Goal: Information Seeking & Learning: Learn about a topic

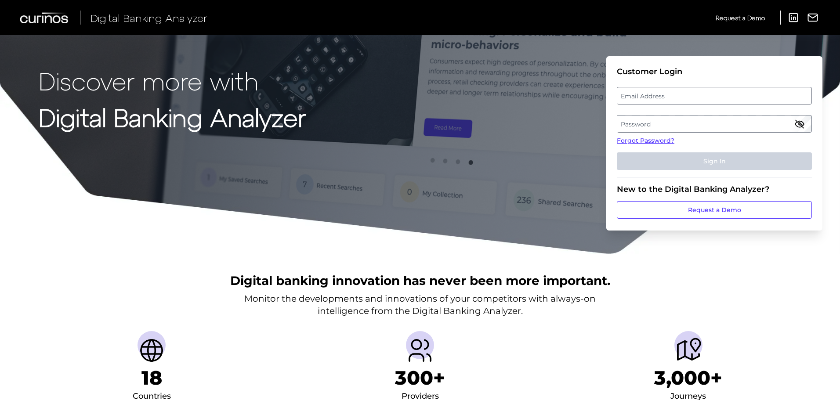
click at [698, 92] on label "Email Address" at bounding box center [714, 96] width 194 height 16
click at [698, 92] on input "email" at bounding box center [714, 96] width 195 height 18
click at [617, 87] on div at bounding box center [617, 87] width 0 height 0
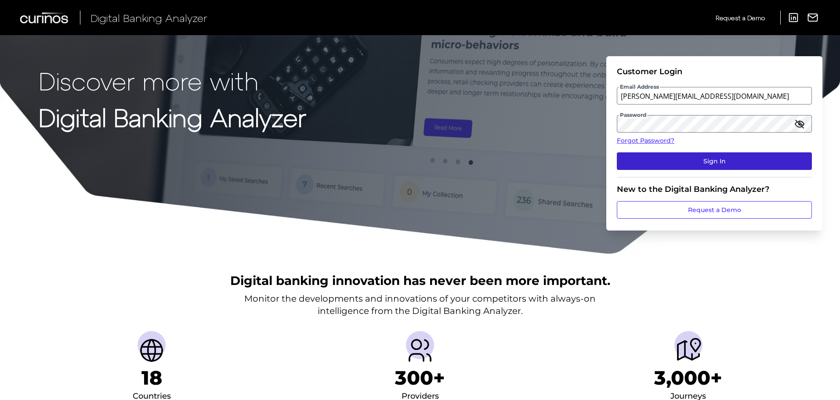
click at [758, 160] on button "Sign In" at bounding box center [714, 161] width 195 height 18
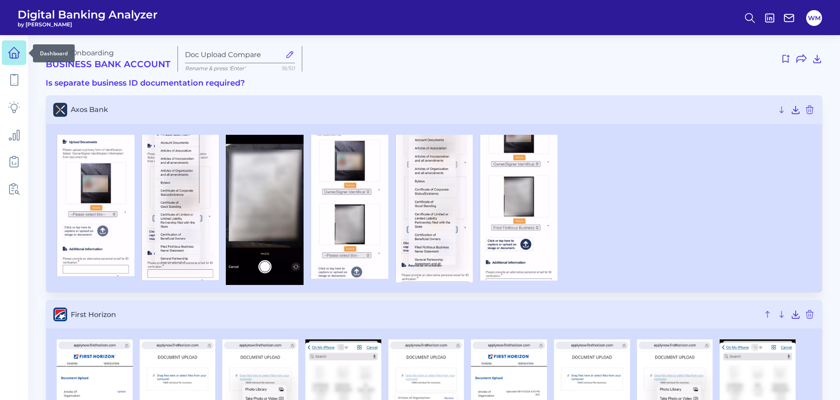
click at [14, 62] on link at bounding box center [14, 52] width 25 height 25
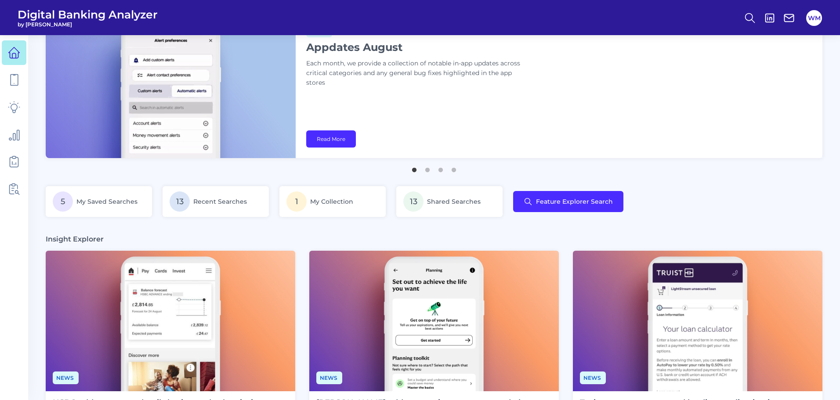
scroll to position [44, 0]
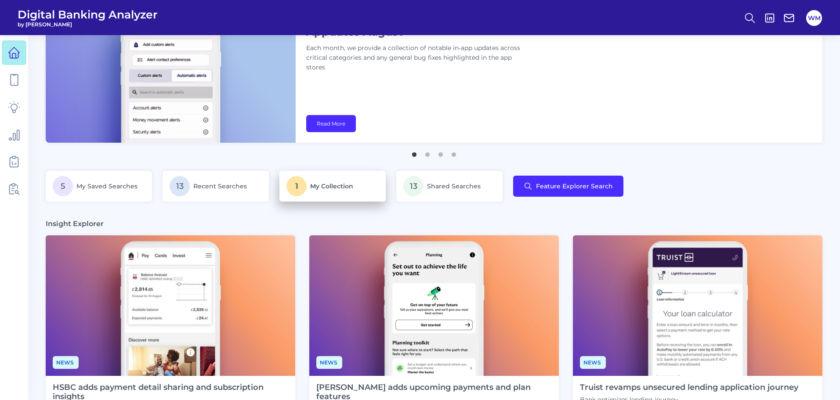
click at [332, 188] on span "My Collection" at bounding box center [331, 186] width 43 height 8
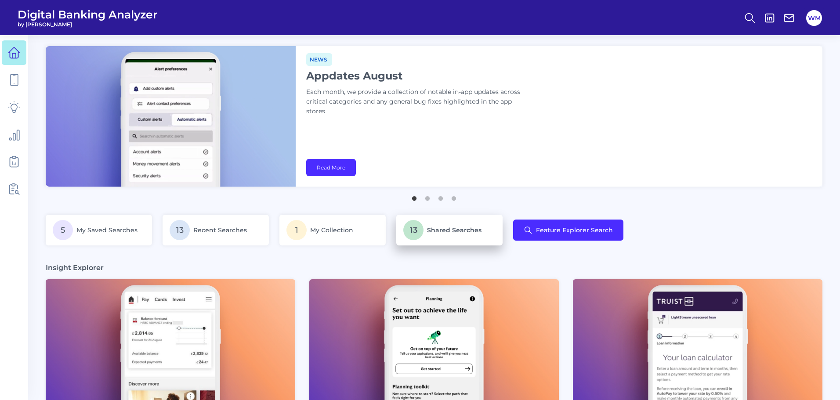
click at [432, 230] on span "Shared Searches" at bounding box center [454, 230] width 54 height 8
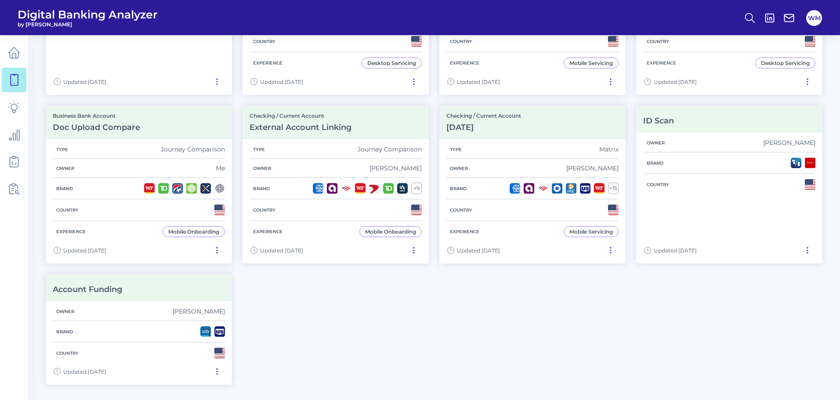
scroll to position [395, 0]
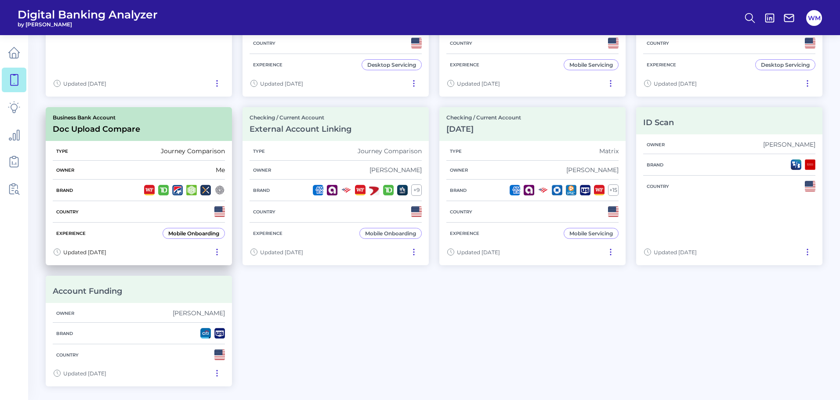
click at [218, 250] on icon at bounding box center [217, 252] width 9 height 9
click at [90, 195] on div "Brand" at bounding box center [139, 191] width 172 height 22
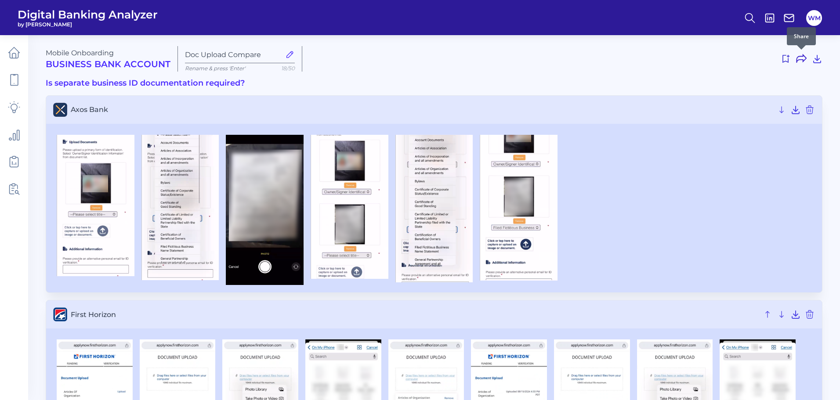
click at [802, 58] on icon at bounding box center [801, 59] width 11 height 11
click at [816, 53] on icon at bounding box center [814, 53] width 9 height 9
click at [0, 54] on nav at bounding box center [14, 217] width 28 height 365
click at [21, 50] on link at bounding box center [14, 52] width 25 height 25
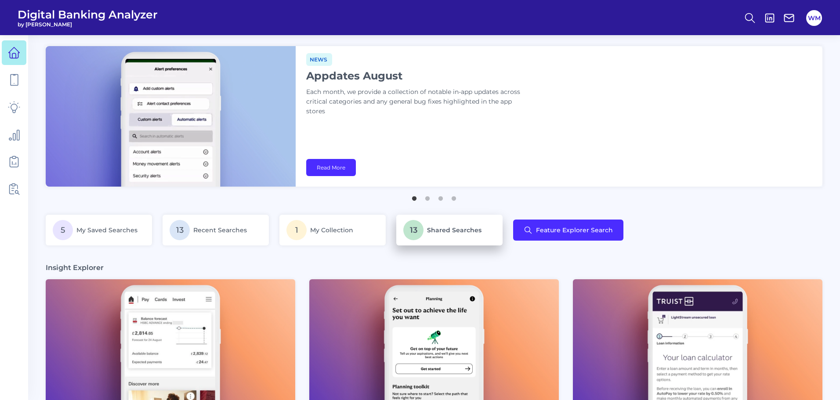
click at [456, 232] on span "Shared Searches" at bounding box center [454, 230] width 54 height 8
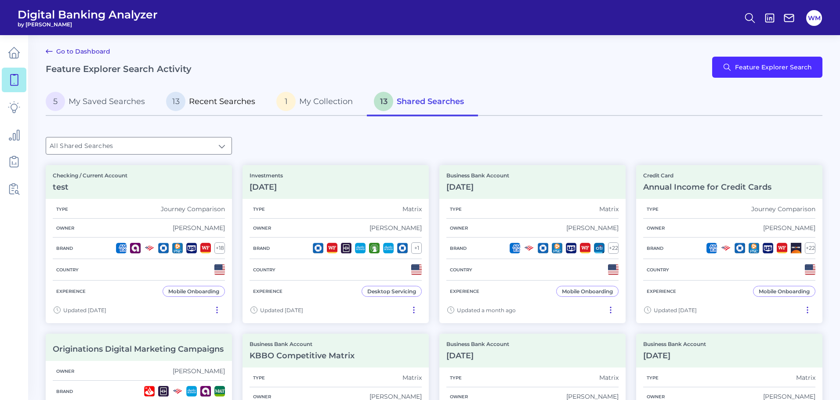
click at [218, 109] on p "13 Recent Searches" at bounding box center [210, 101] width 89 height 19
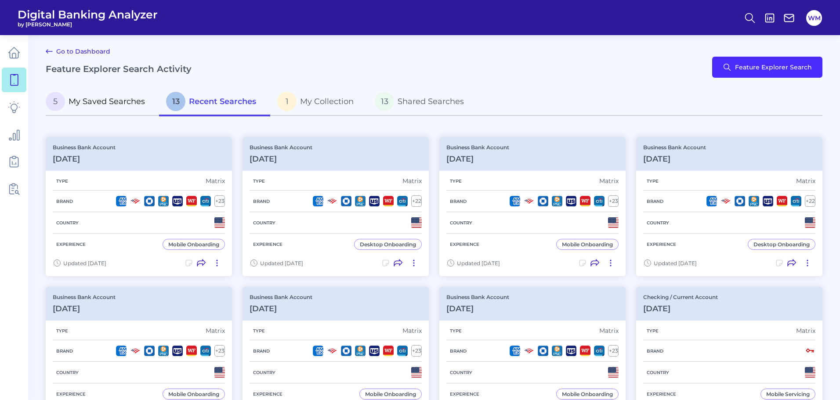
click at [116, 101] on span "My Saved Searches" at bounding box center [107, 102] width 76 height 10
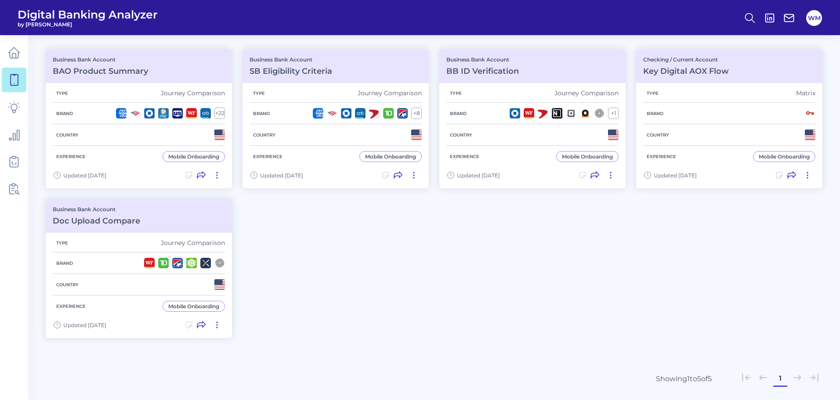
scroll to position [44, 0]
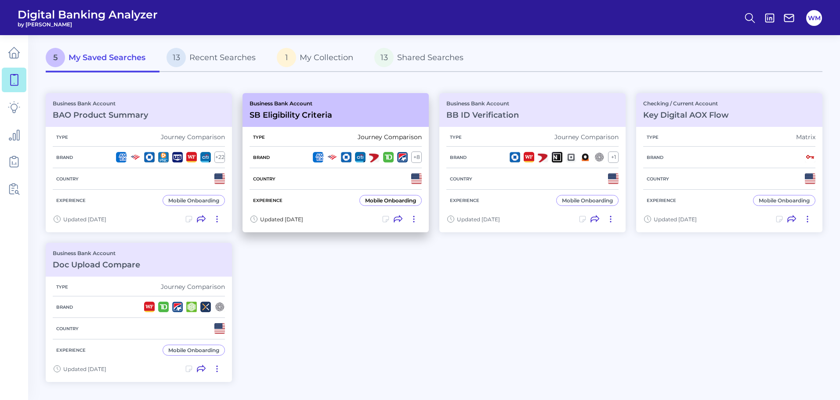
click at [416, 220] on icon at bounding box center [413, 219] width 9 height 9
click at [397, 219] on icon at bounding box center [398, 219] width 9 height 9
click at [310, 115] on h3 "SB Eligibility Criteria" at bounding box center [291, 115] width 83 height 10
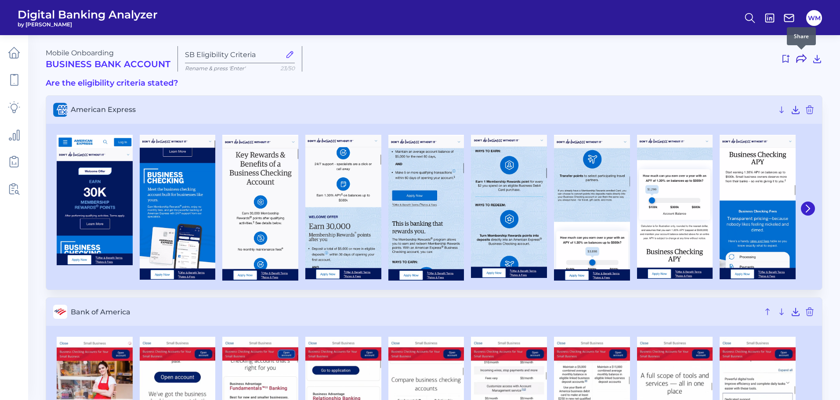
click at [800, 62] on icon at bounding box center [801, 59] width 11 height 11
click at [818, 52] on icon at bounding box center [814, 53] width 9 height 9
